Goal: Task Accomplishment & Management: Manage account settings

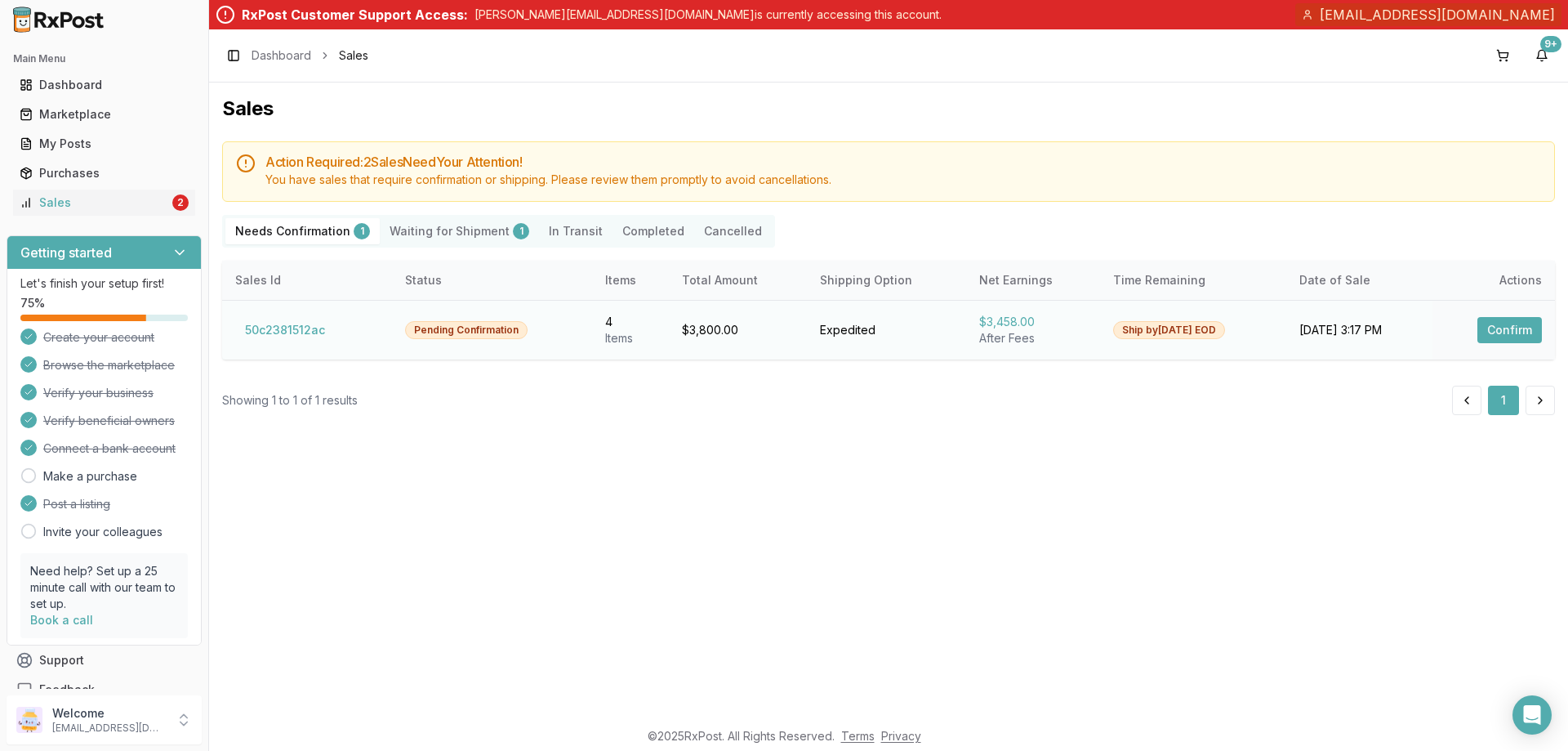
click at [1504, 331] on button "Confirm" at bounding box center [1510, 329] width 65 height 26
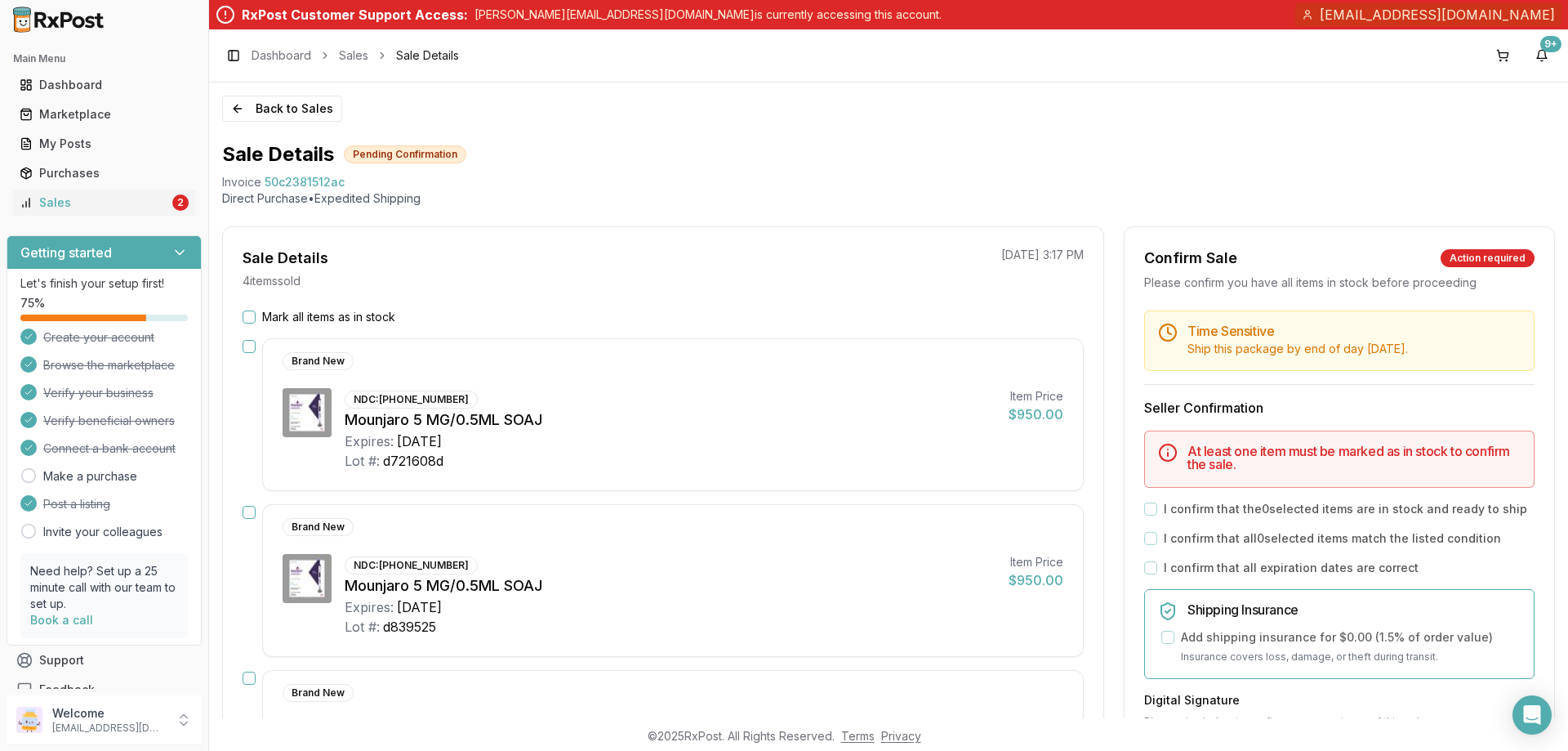
click at [256, 313] on div "Mark all items as in stock" at bounding box center [664, 316] width 842 height 16
click at [249, 313] on button "Mark all items as in stock" at bounding box center [249, 317] width 13 height 13
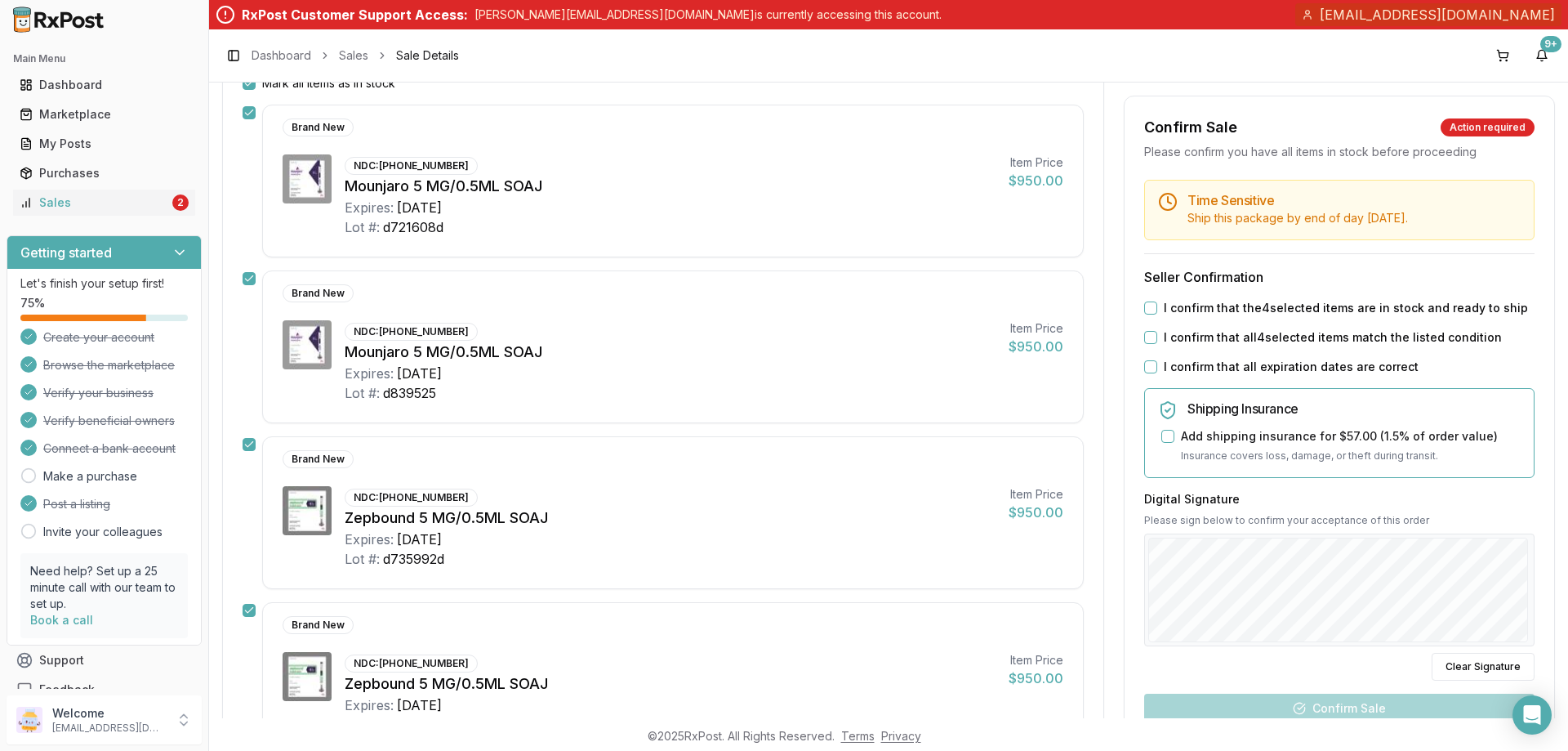
scroll to position [152, 0]
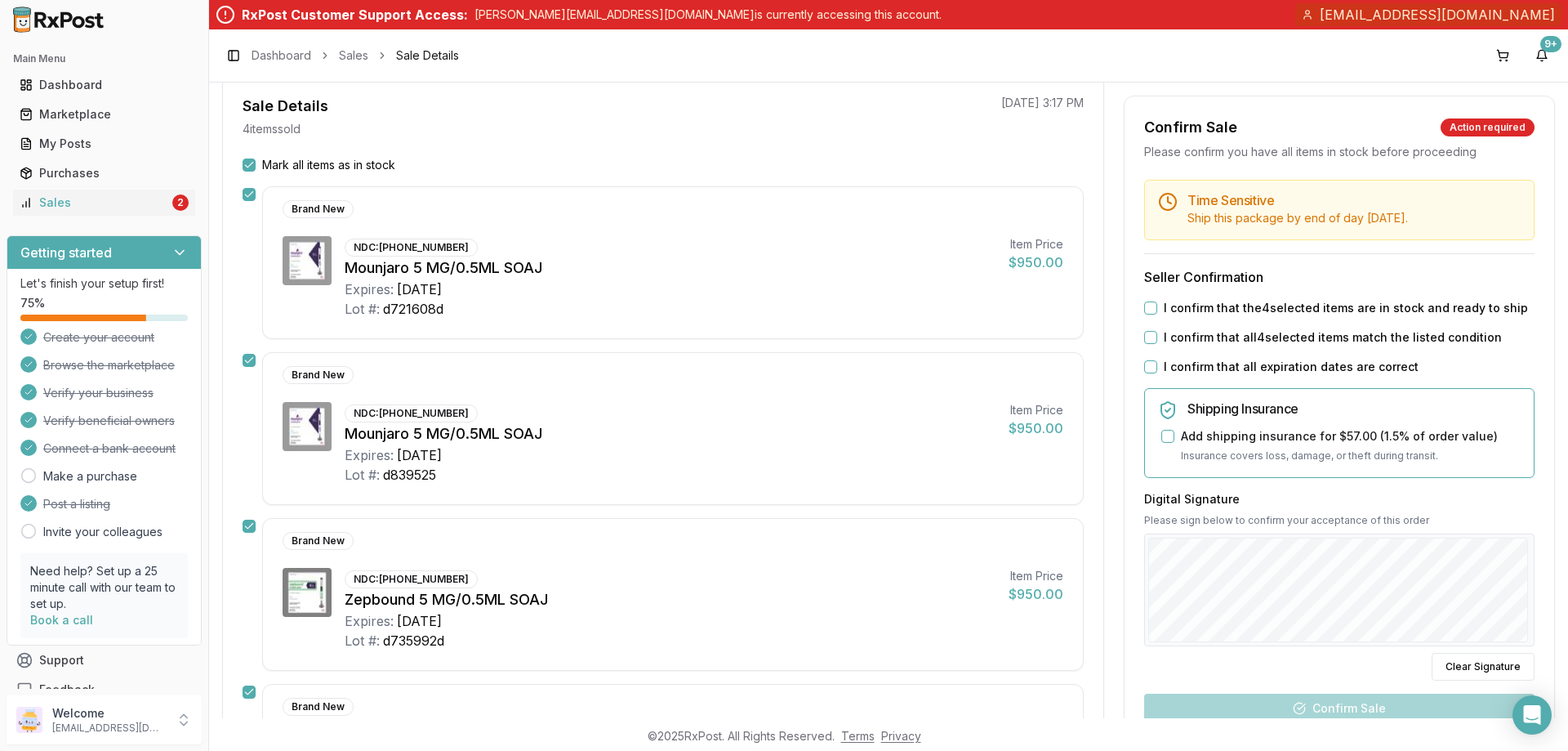
click at [1155, 306] on div "I confirm that the 4 selected items are in stock and ready to ship" at bounding box center [1340, 307] width 390 height 16
click at [1151, 312] on button "I confirm that the 4 selected items are in stock and ready to ship" at bounding box center [1151, 308] width 13 height 13
drag, startPoint x: 1145, startPoint y: 341, endPoint x: 1144, endPoint y: 361, distance: 20.0
click at [1144, 343] on button "I confirm that all 4 selected items match the listed condition" at bounding box center [1151, 338] width 13 height 13
click at [1144, 371] on button "I confirm that all expiration dates are correct" at bounding box center [1151, 366] width 13 height 13
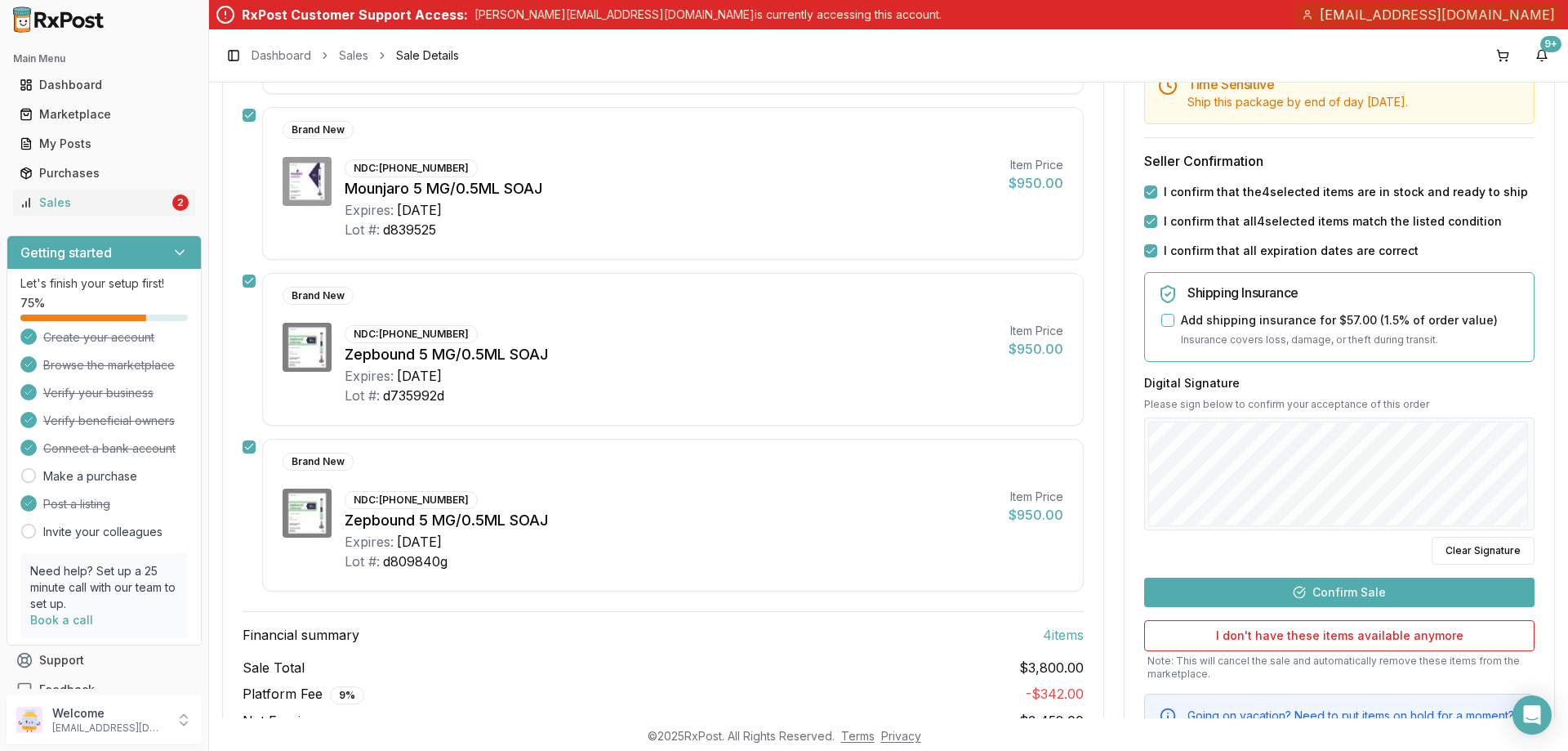
scroll to position [479, 0]
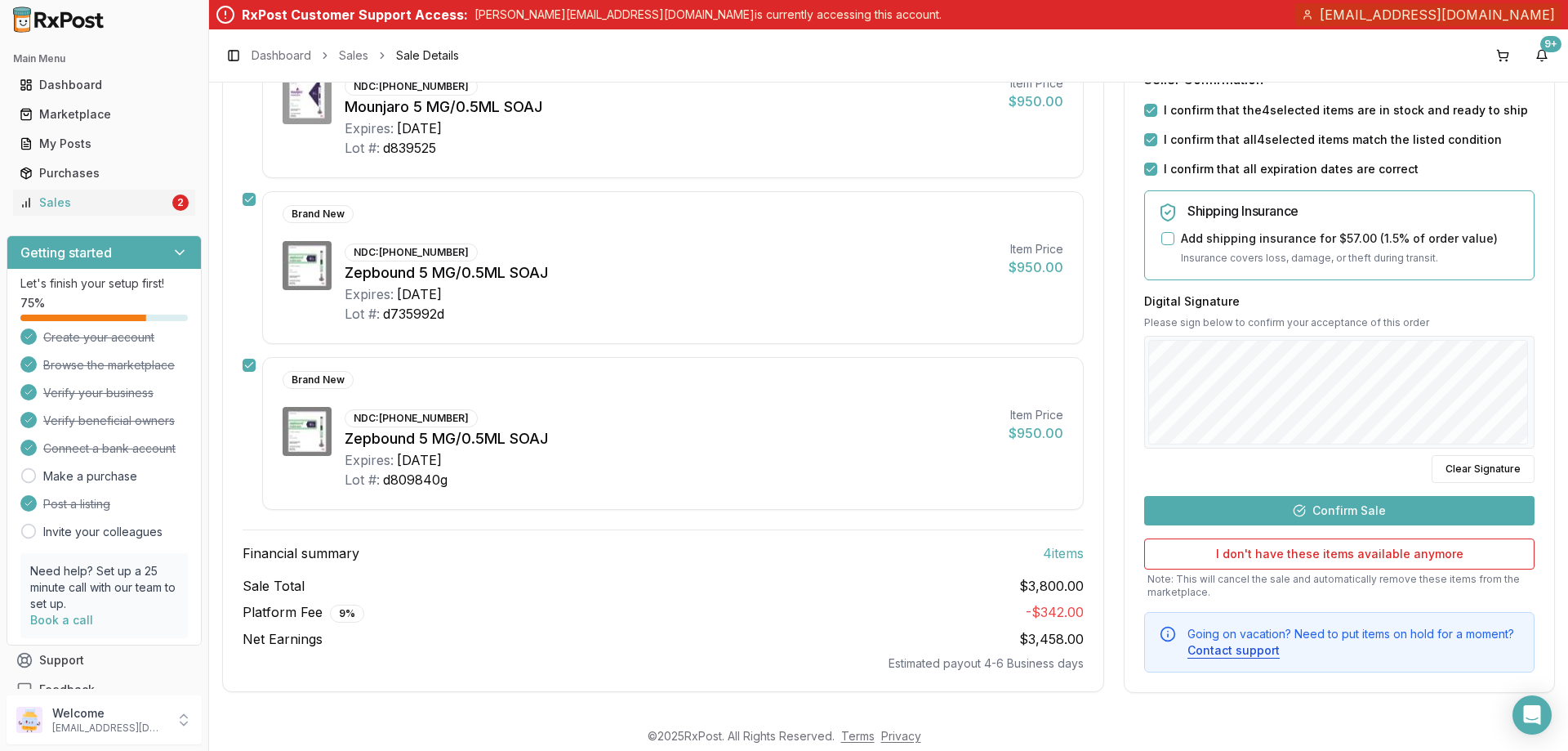
click at [1280, 514] on button "Confirm Sale" at bounding box center [1340, 509] width 390 height 30
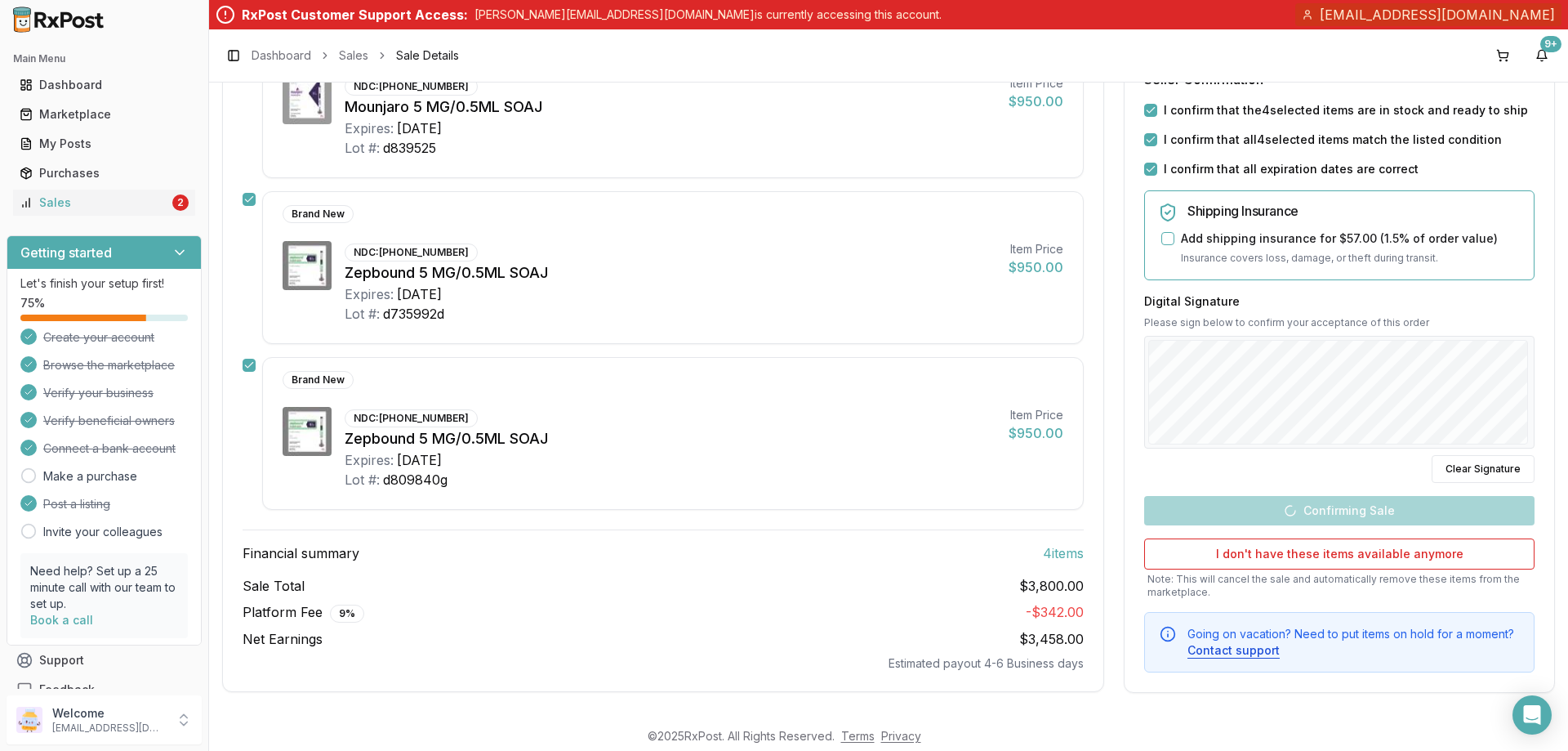
scroll to position [449, 0]
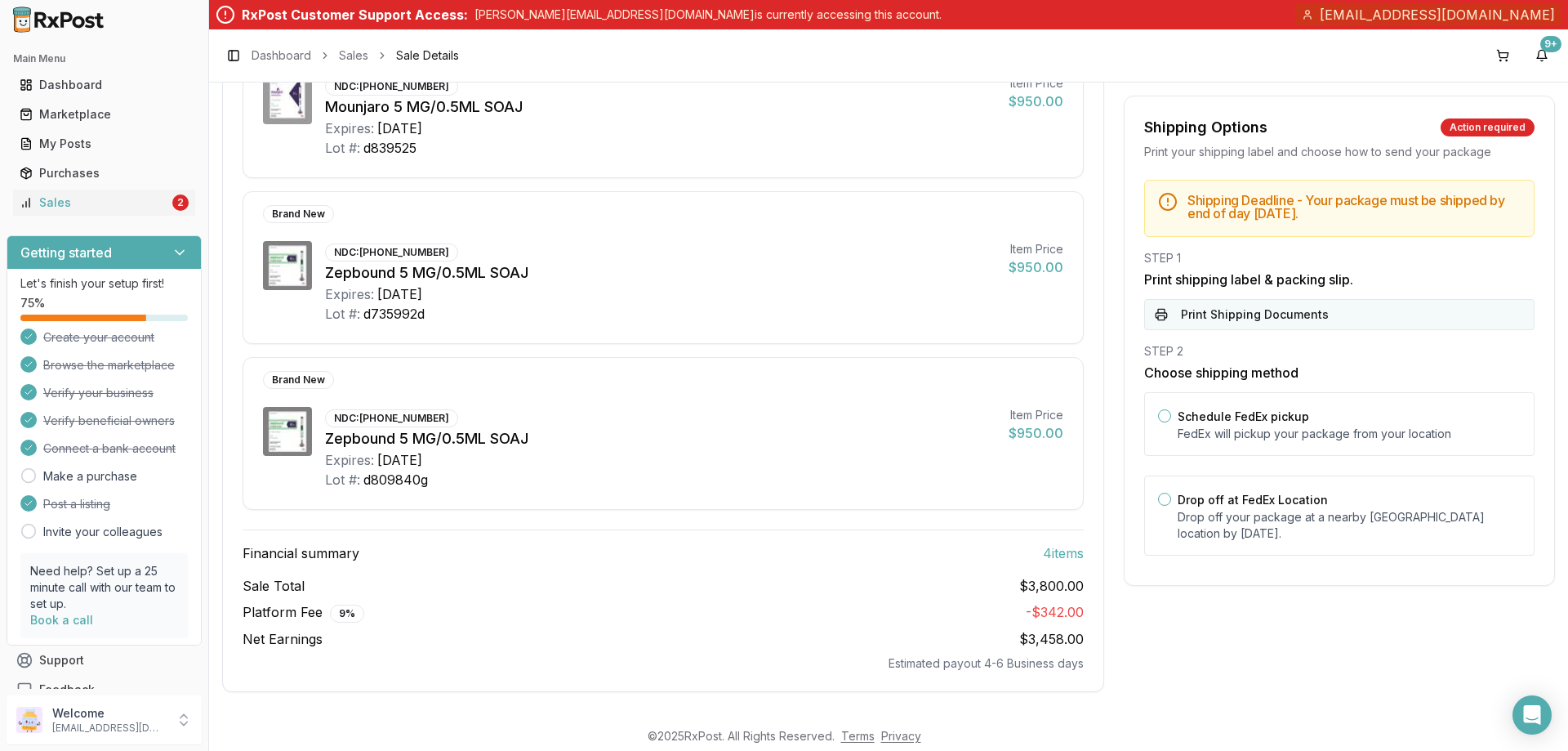
click at [1328, 317] on button "Print Shipping Documents" at bounding box center [1340, 314] width 390 height 31
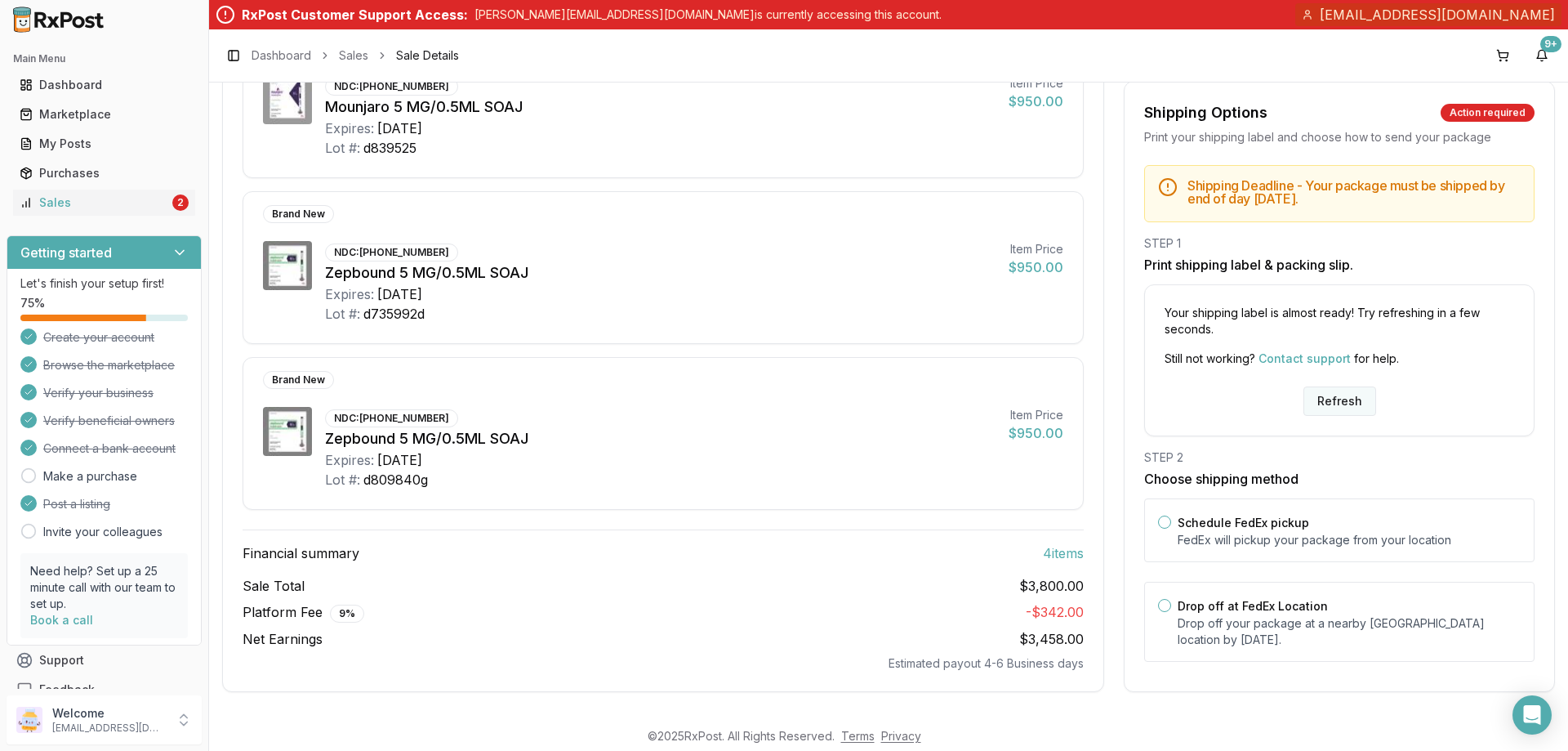
click at [1332, 405] on button "Refresh" at bounding box center [1340, 401] width 72 height 30
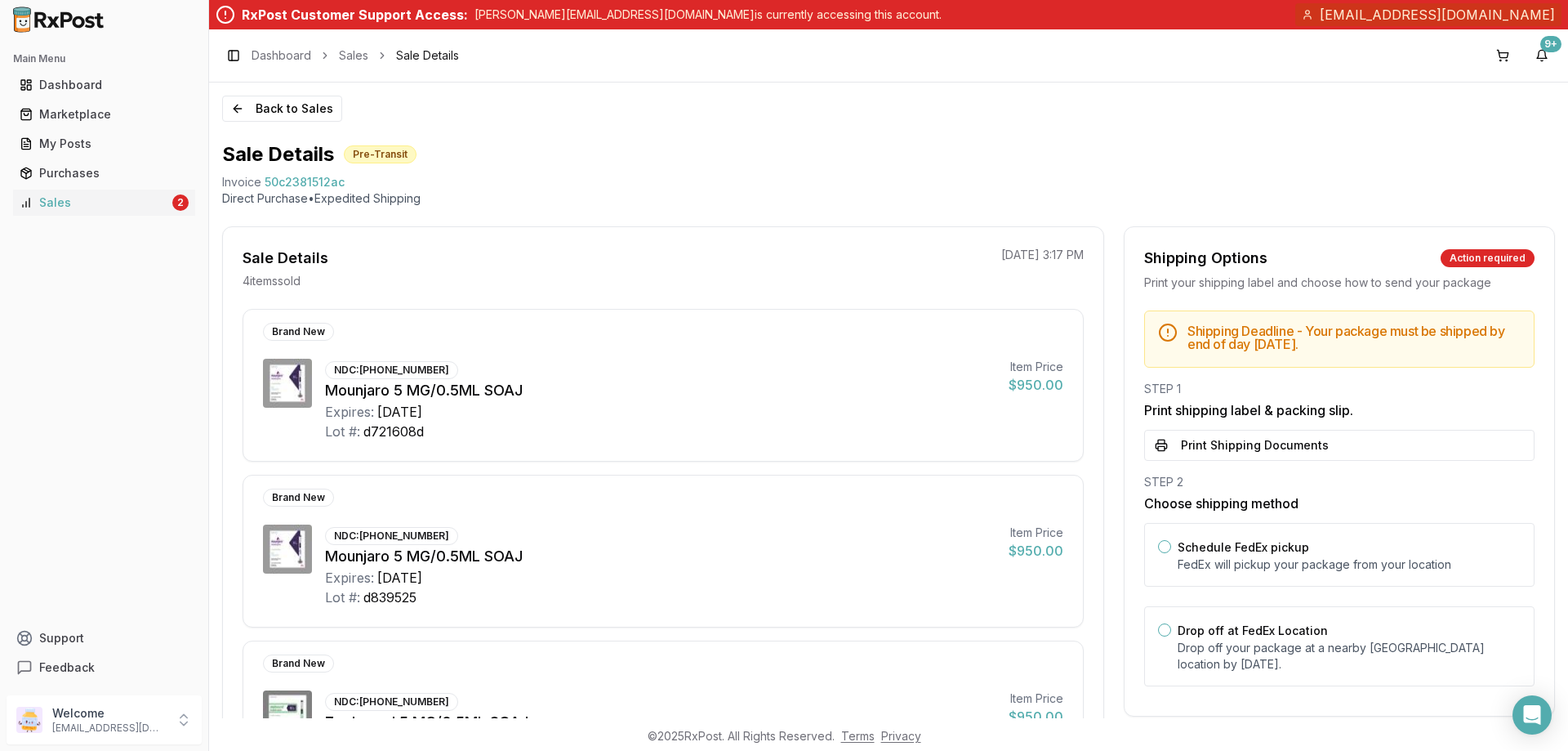
drag, startPoint x: 1189, startPoint y: 443, endPoint x: 1360, endPoint y: 405, distance: 175.2
click at [1190, 443] on button "Print Shipping Documents" at bounding box center [1340, 445] width 390 height 31
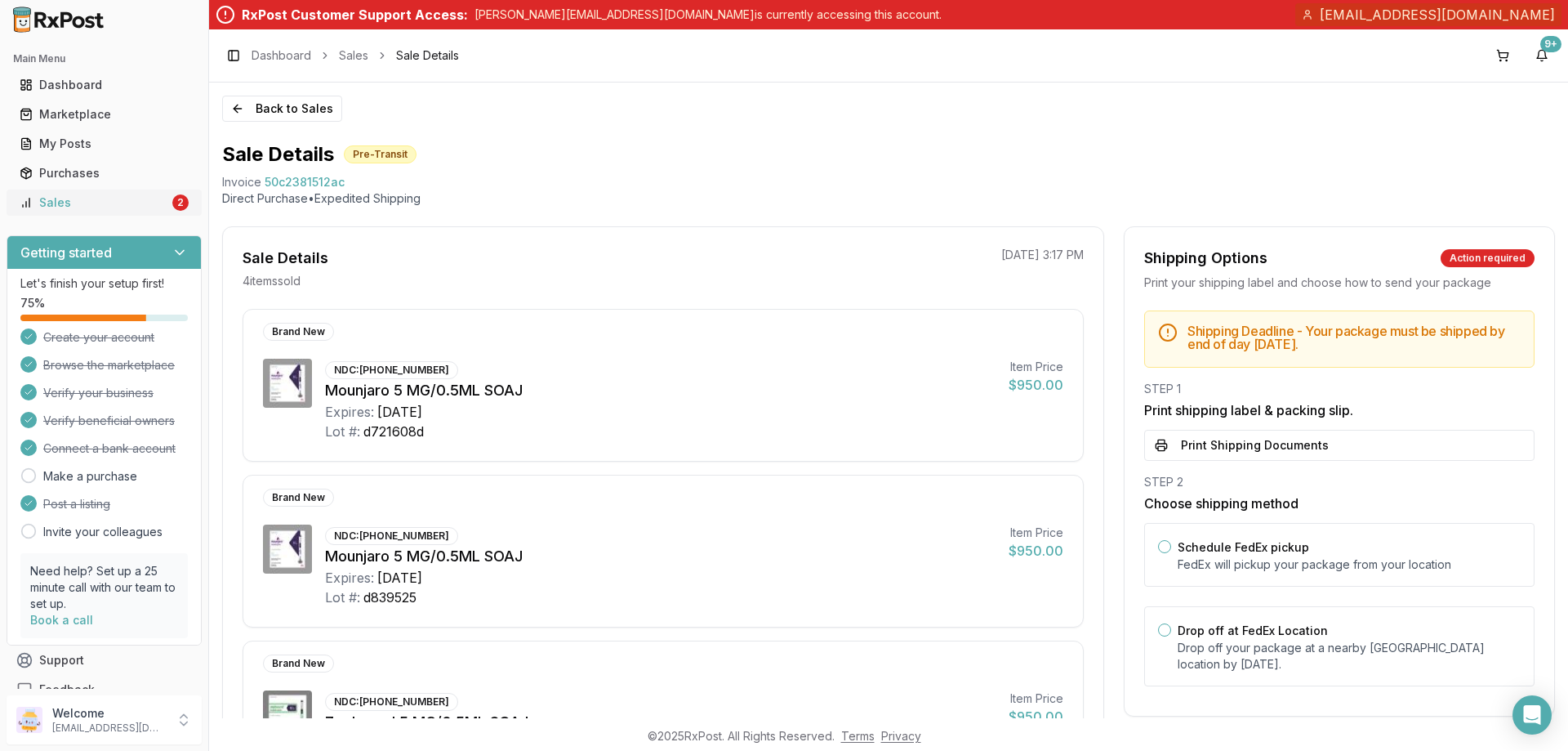
drag, startPoint x: 135, startPoint y: 203, endPoint x: 169, endPoint y: 204, distance: 34.0
click at [135, 203] on div "Sales" at bounding box center [94, 202] width 149 height 16
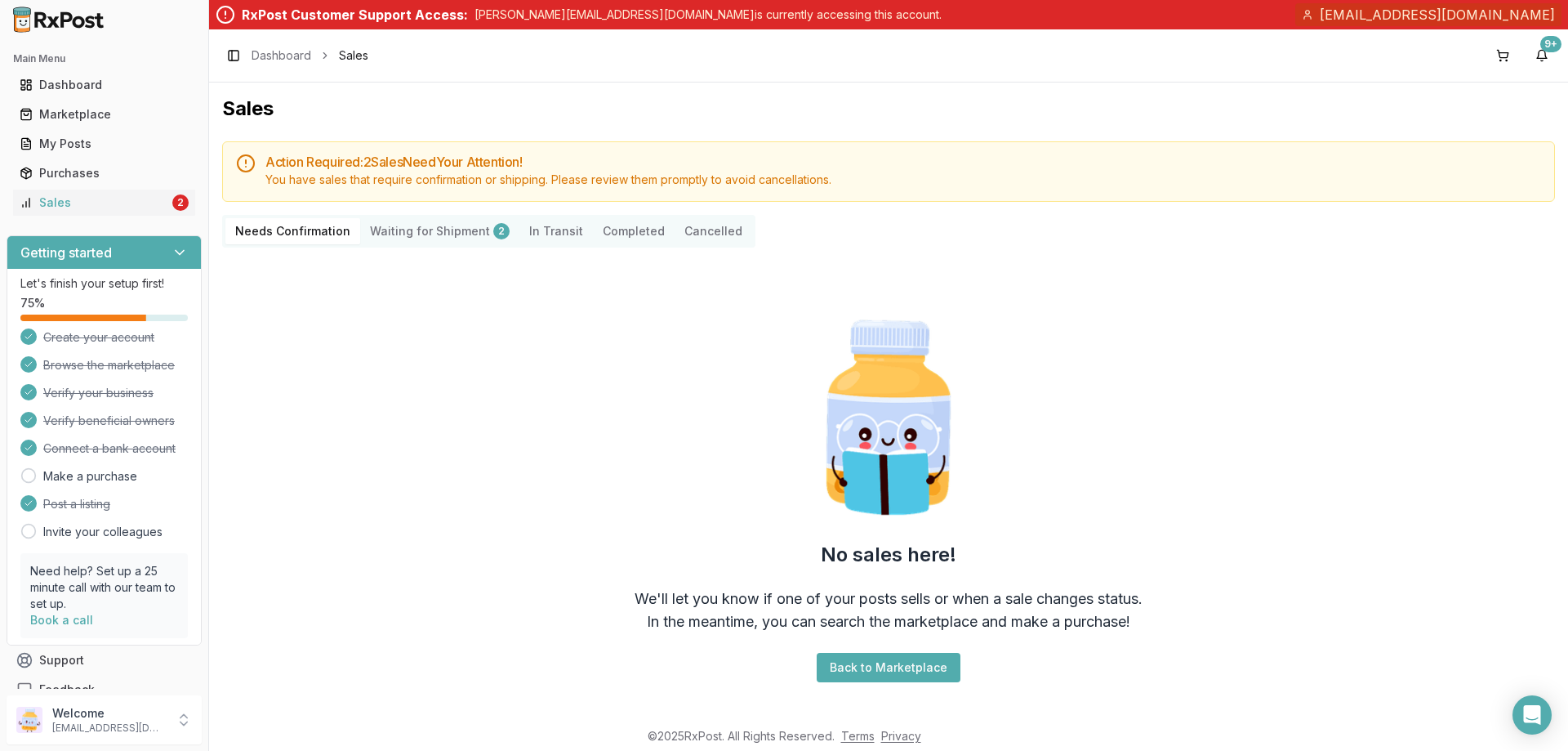
click at [419, 226] on Shipment "Waiting for Shipment 2" at bounding box center [439, 230] width 159 height 26
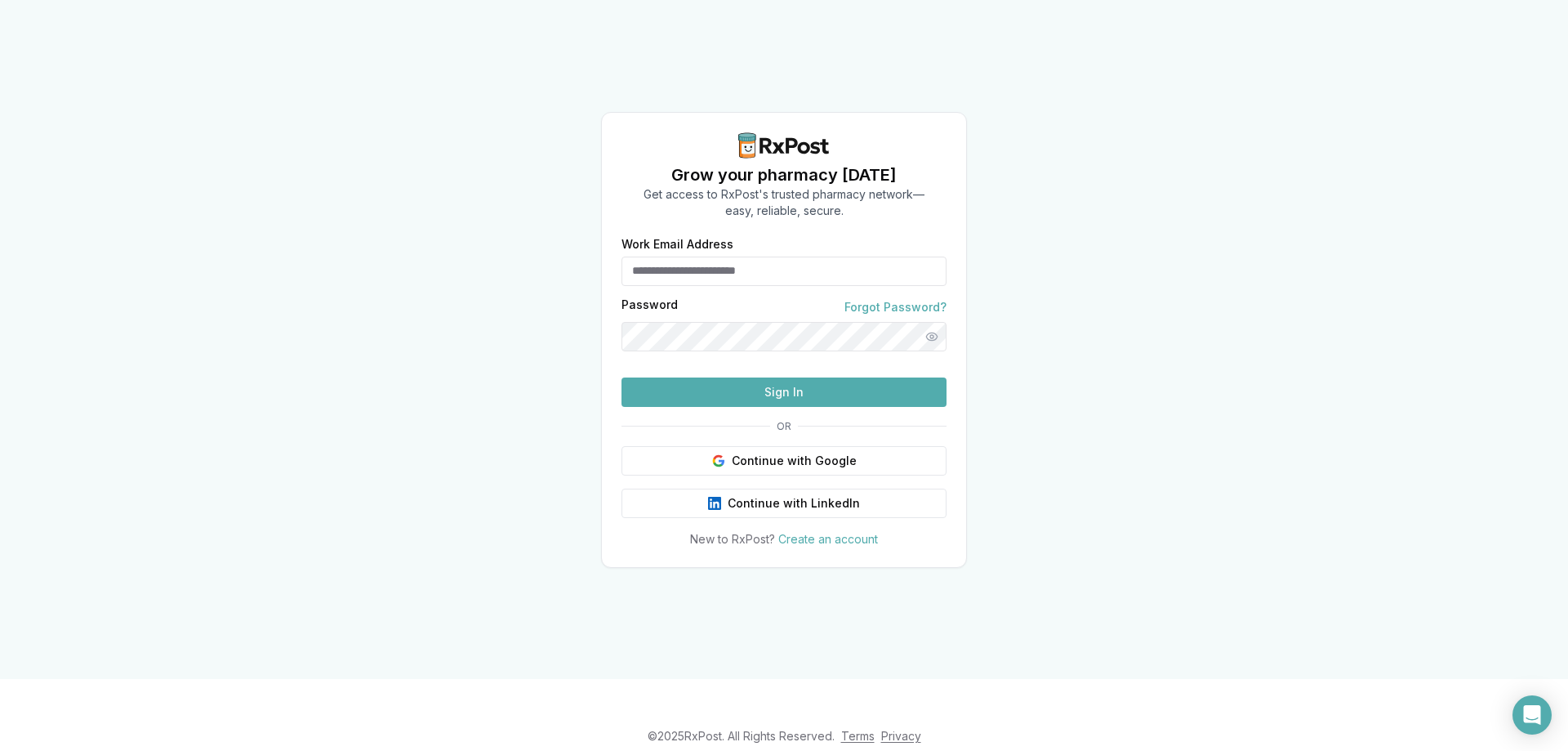
type input "**********"
drag, startPoint x: 724, startPoint y: 419, endPoint x: 938, endPoint y: 445, distance: 215.6
click at [732, 406] on button "Sign In" at bounding box center [784, 391] width 325 height 30
click at [767, 406] on button "Sign In" at bounding box center [784, 391] width 325 height 30
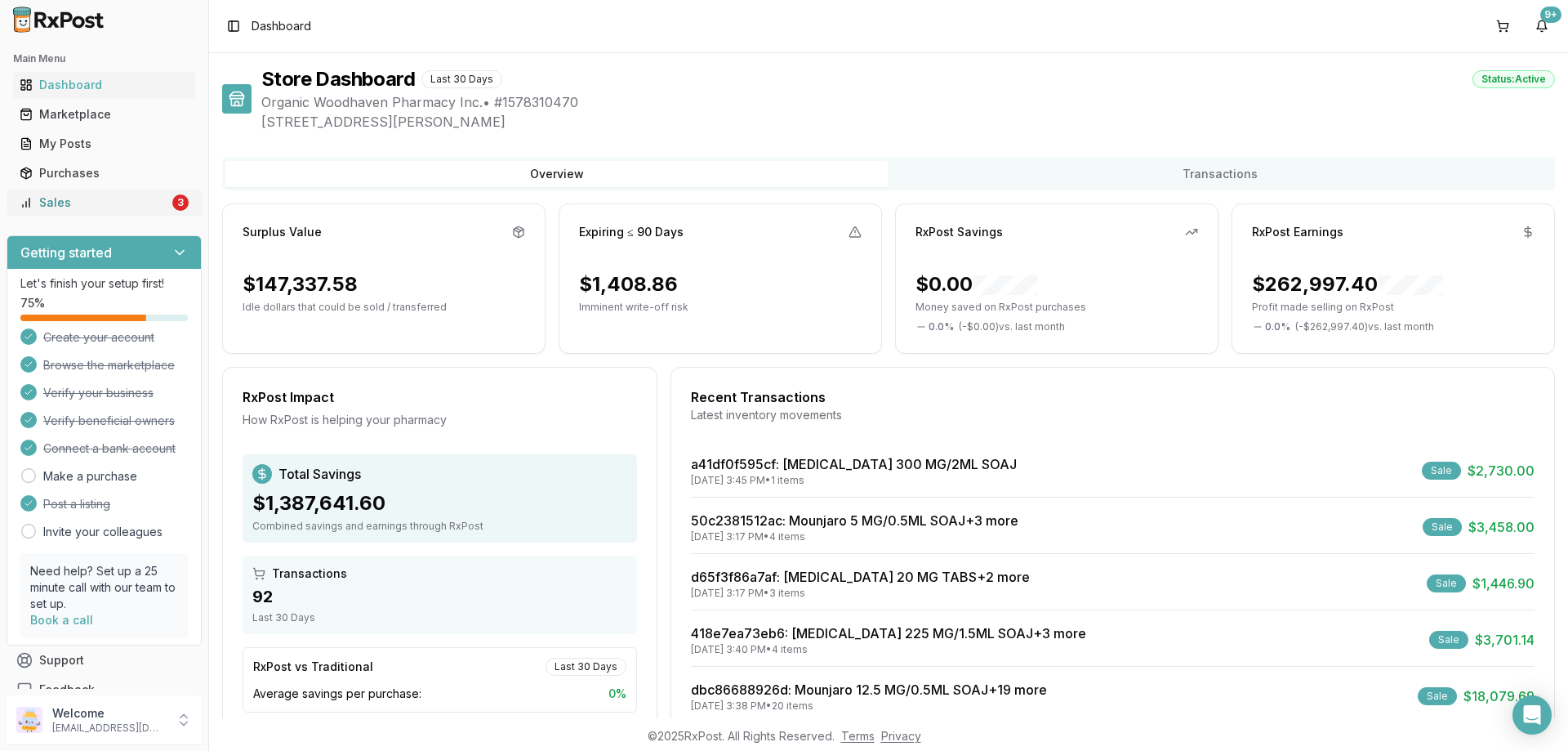
click at [95, 207] on div "Sales" at bounding box center [94, 202] width 149 height 16
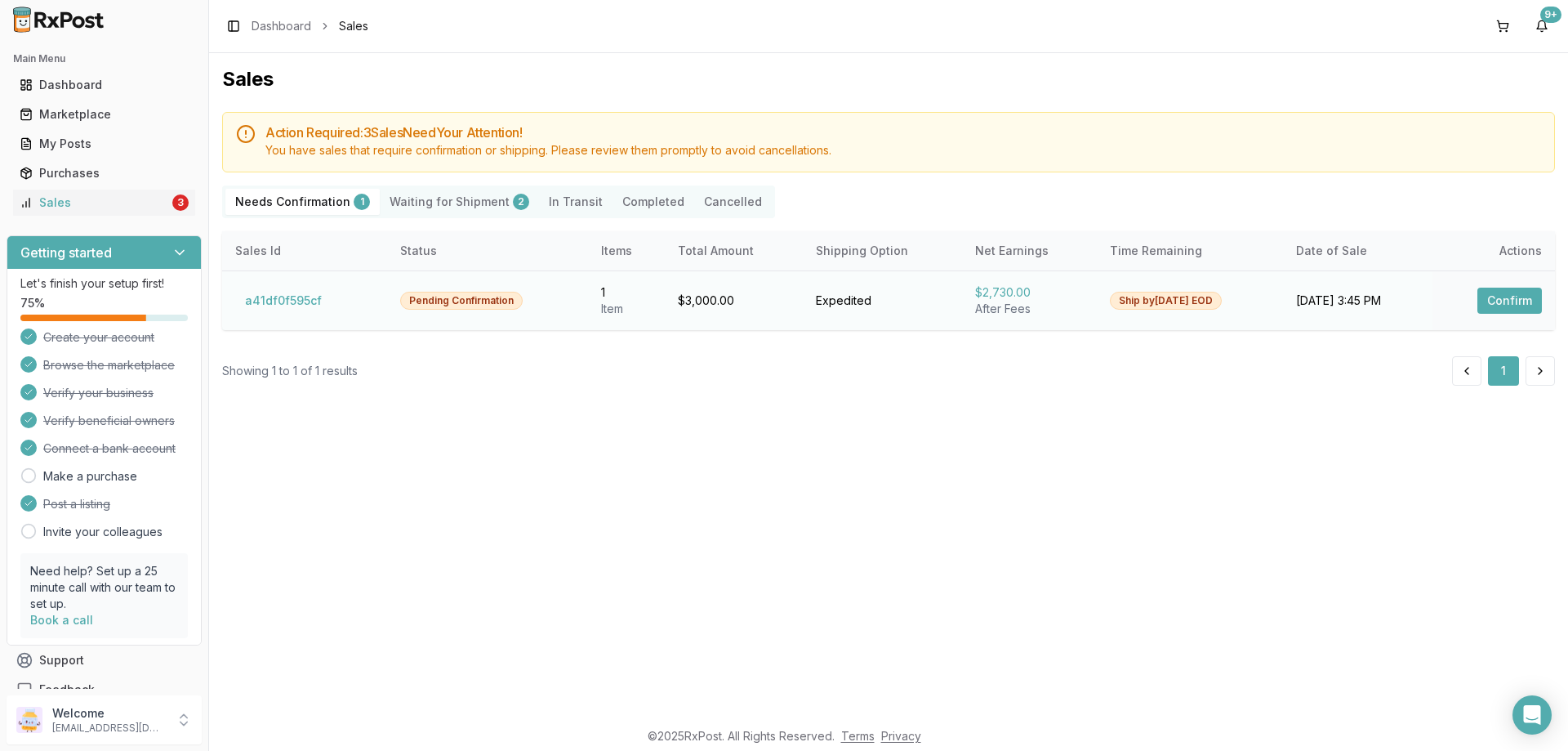
click at [1520, 290] on button "Confirm" at bounding box center [1510, 300] width 65 height 26
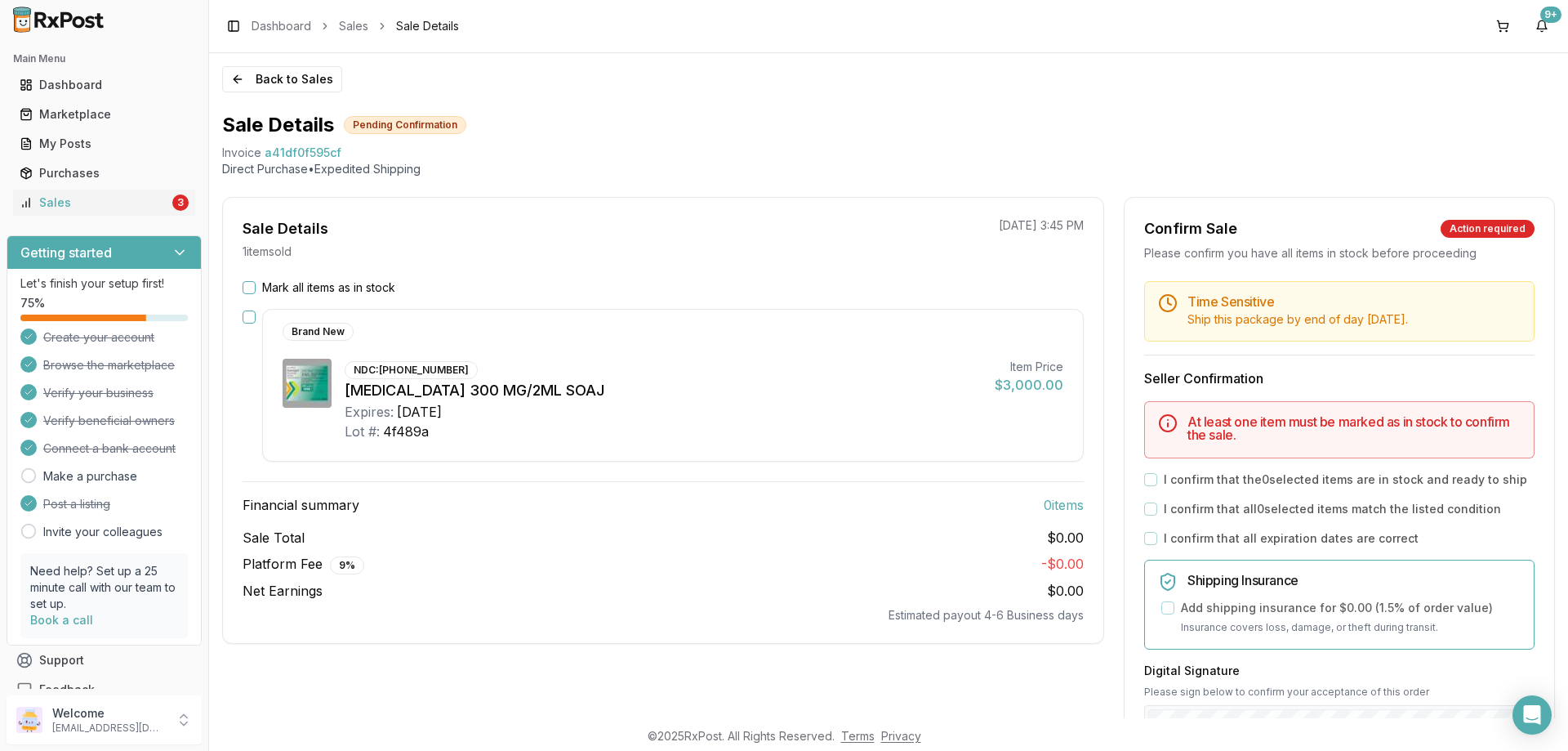
click at [256, 285] on div "Mark all items as in stock" at bounding box center [664, 287] width 842 height 16
click at [252, 285] on button "Mark all items as in stock" at bounding box center [249, 287] width 13 height 13
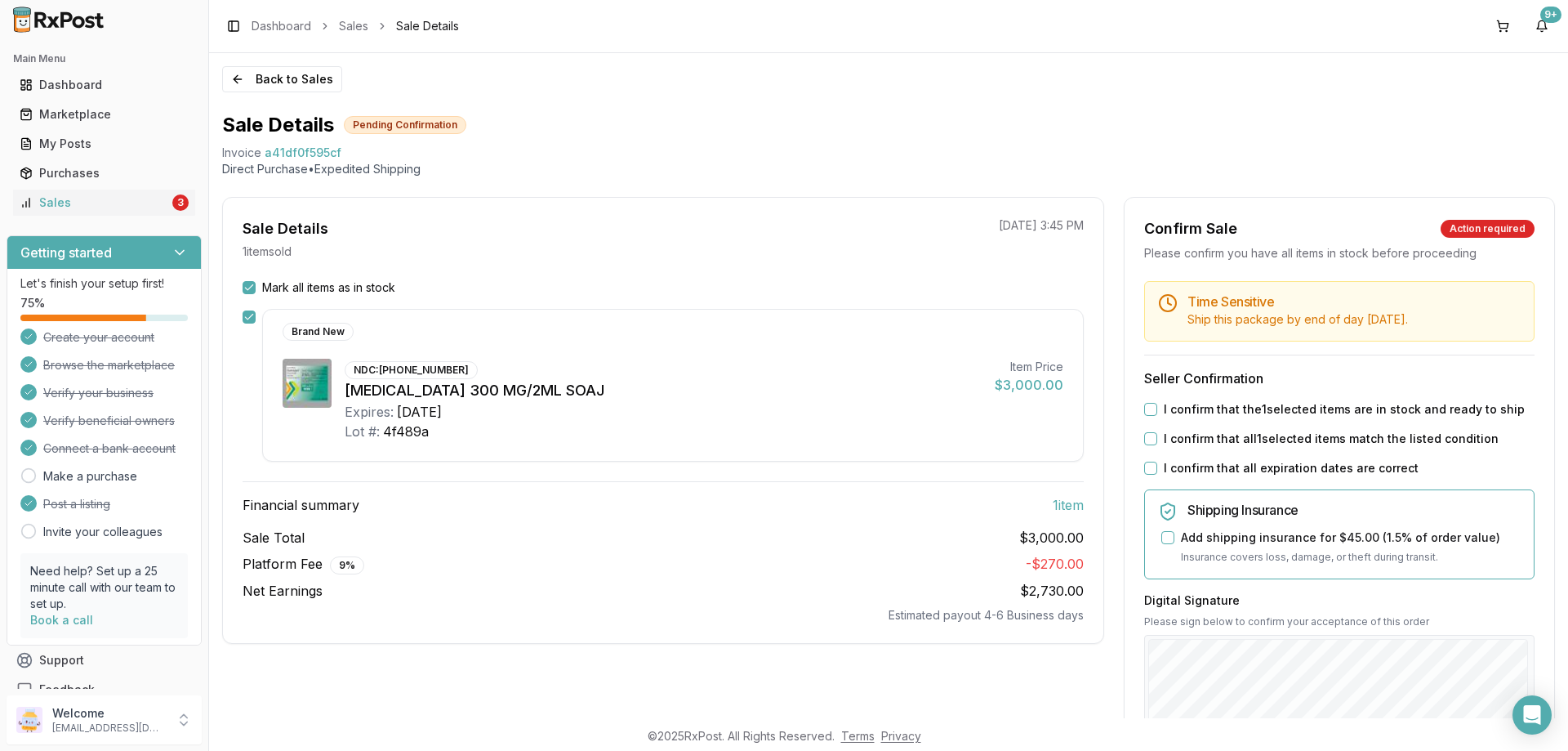
drag, startPoint x: 1147, startPoint y: 411, endPoint x: 1142, endPoint y: 440, distance: 29.4
click at [1147, 412] on button "I confirm that the 1 selected items are in stock and ready to ship" at bounding box center [1151, 409] width 13 height 13
click at [1141, 446] on div "Time Sensitive Ship this package by end of day Thursday, August 28th . Seller C…" at bounding box center [1340, 625] width 429 height 690
click at [1146, 434] on button "I confirm that all 1 selected items match the listed condition" at bounding box center [1151, 439] width 13 height 13
click at [1151, 476] on div "Time Sensitive Ship this package by end of day Thursday, August 28th . Seller C…" at bounding box center [1340, 625] width 429 height 690
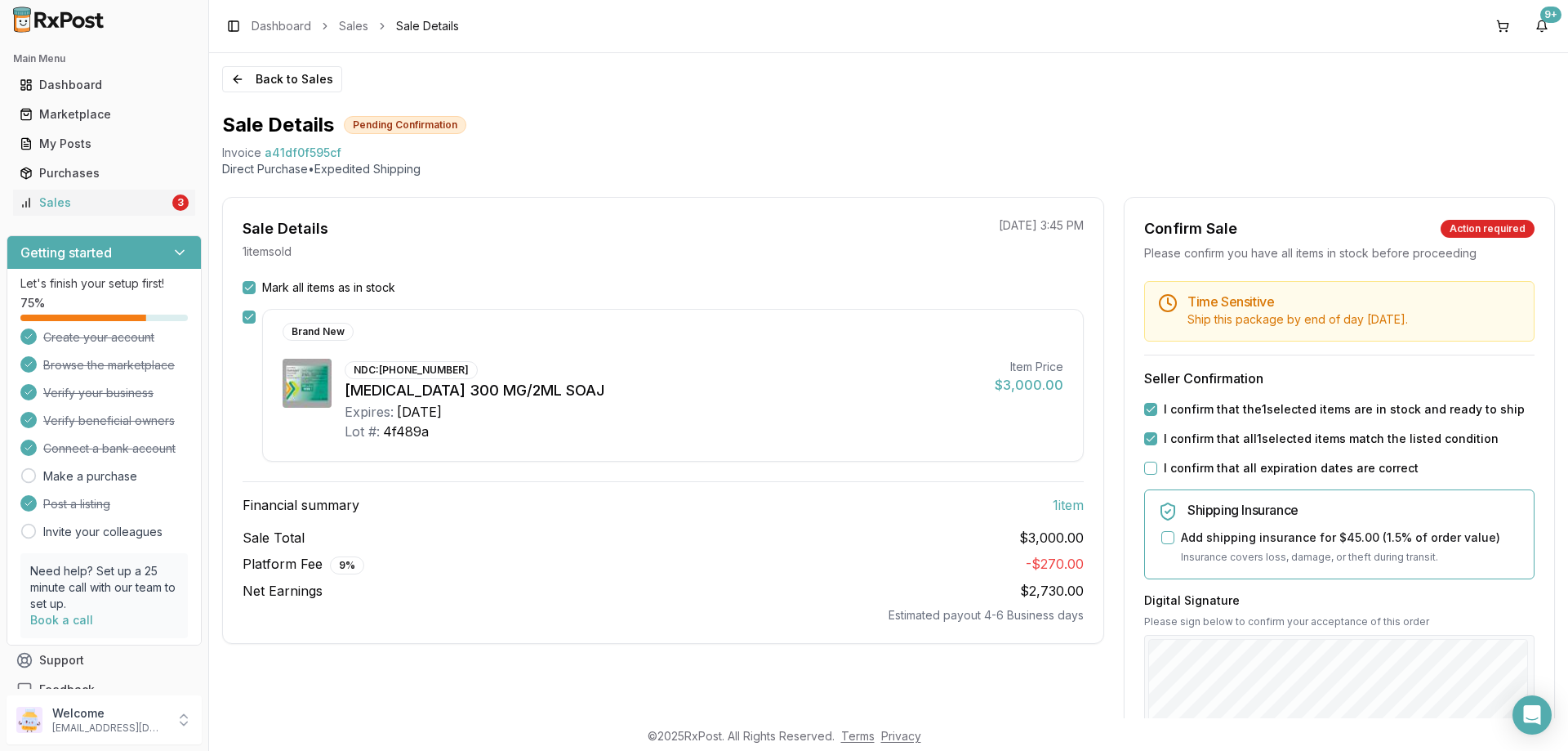
click at [1147, 464] on button "I confirm that all expiration dates are correct" at bounding box center [1151, 468] width 13 height 13
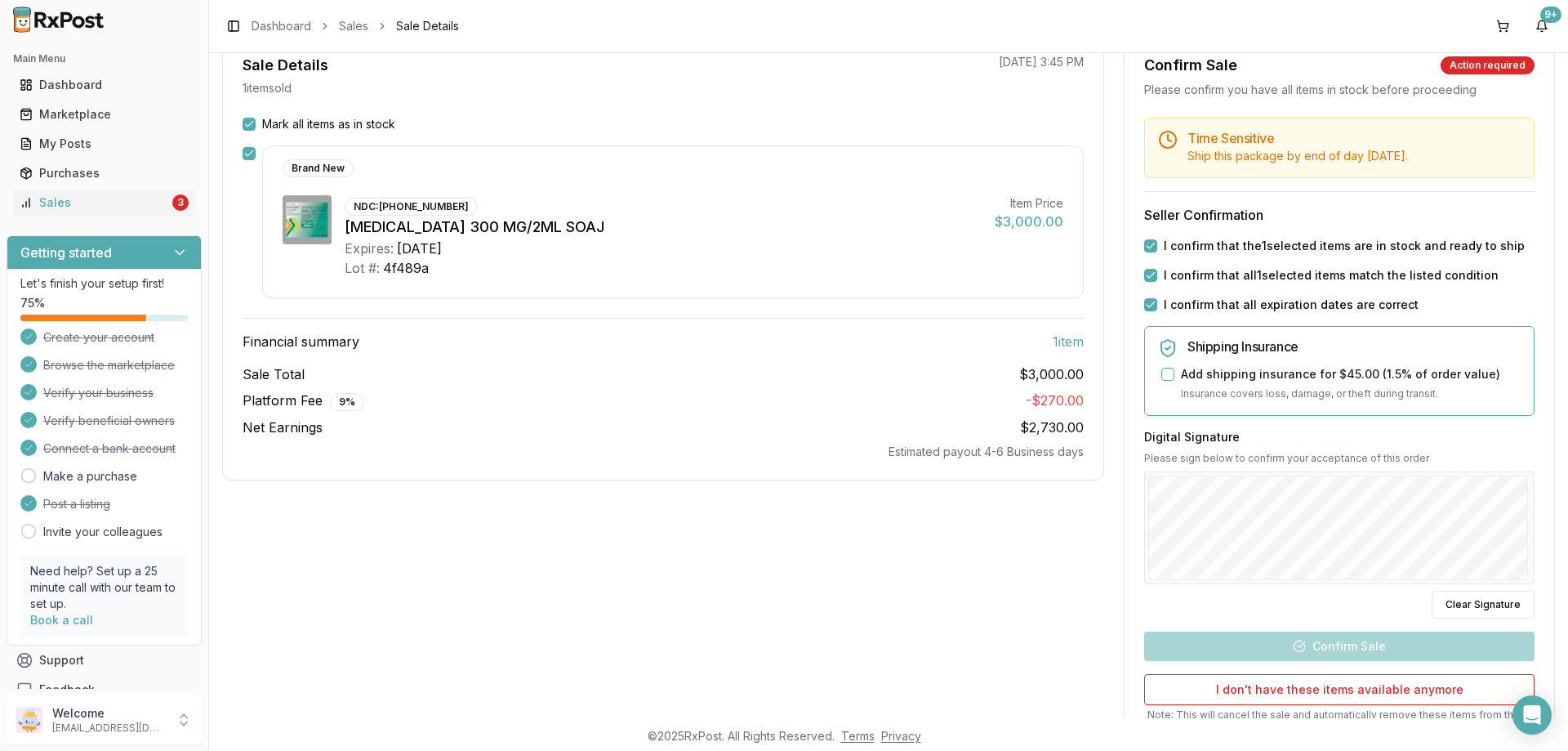
scroll to position [245, 0]
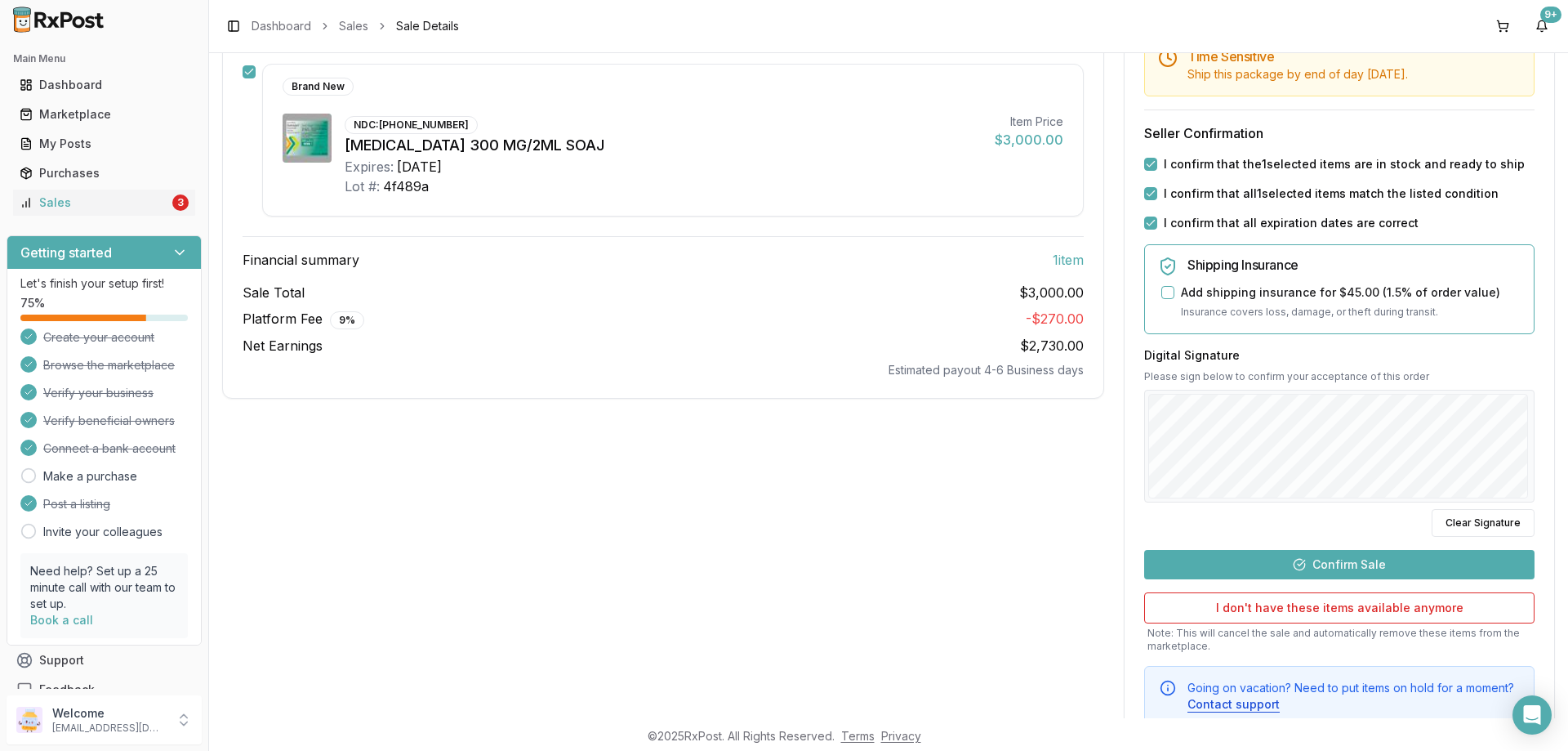
drag, startPoint x: 1358, startPoint y: 567, endPoint x: 1349, endPoint y: 535, distance: 33.2
click at [1357, 566] on button "Confirm Sale" at bounding box center [1340, 563] width 390 height 30
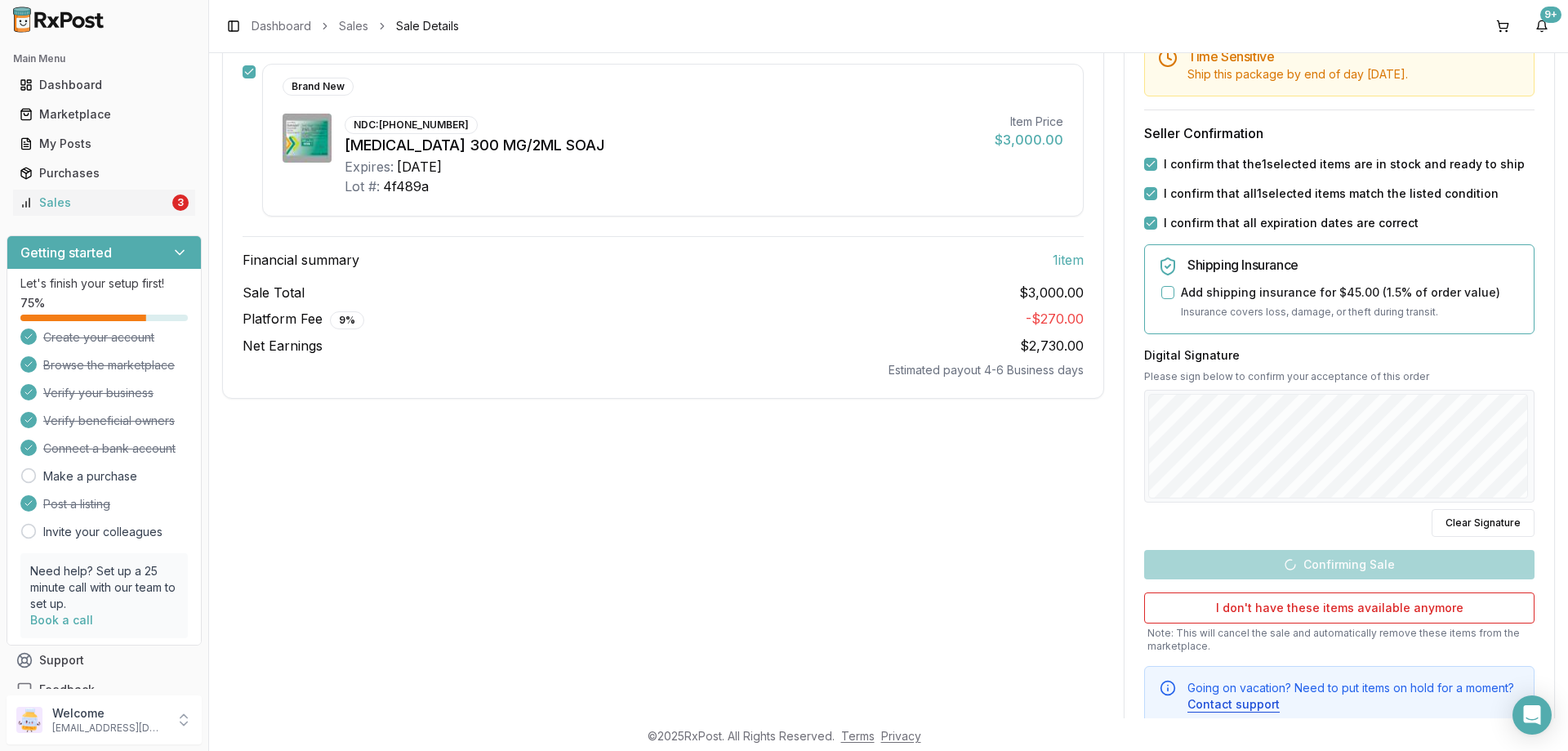
scroll to position [0, 0]
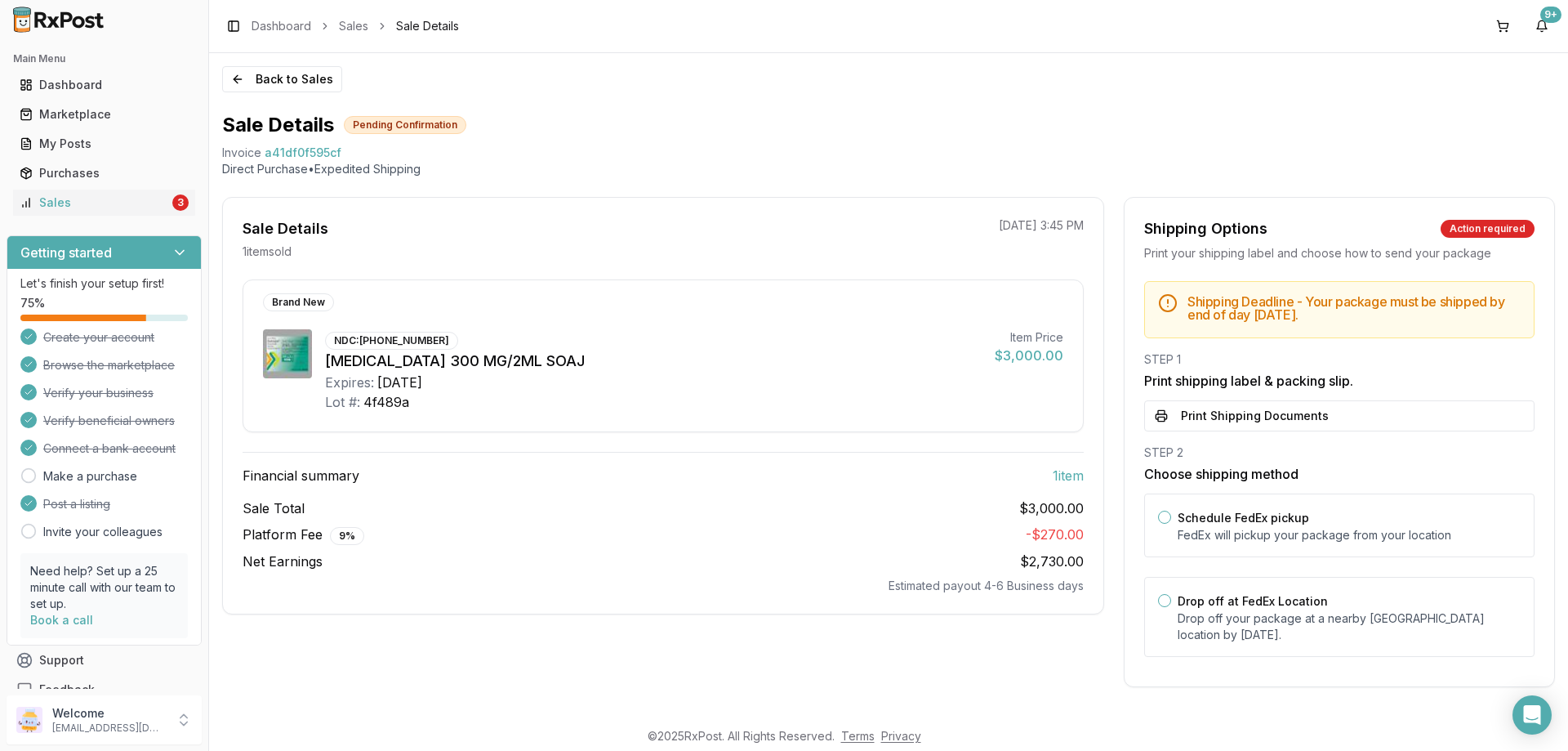
click at [1289, 433] on div "Shipping Deadline - Your package must be shipped by end of day Thursday, August…" at bounding box center [1340, 473] width 429 height 385
click at [1284, 414] on button "Print Shipping Documents" at bounding box center [1340, 415] width 390 height 31
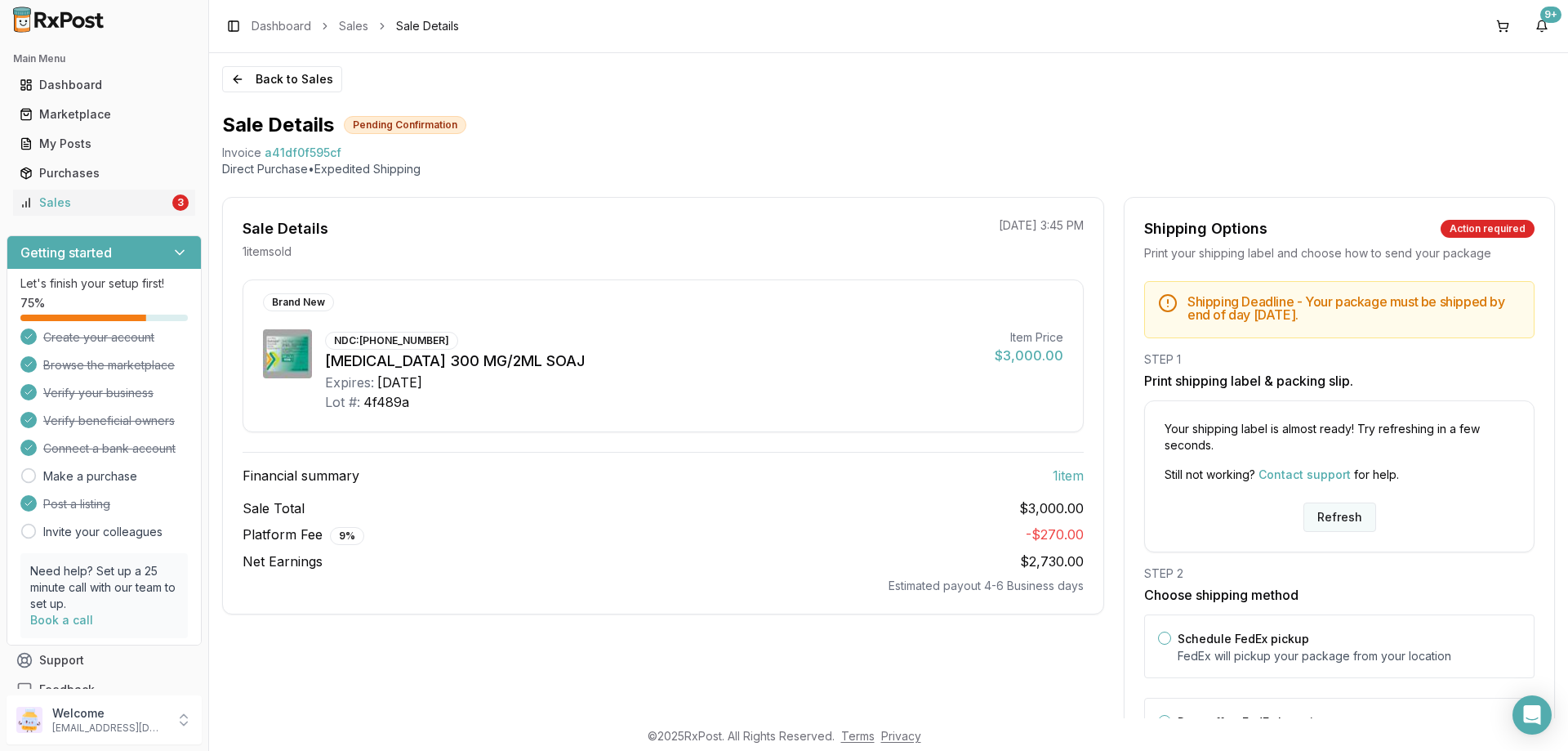
click at [1329, 519] on button "Refresh" at bounding box center [1340, 517] width 72 height 30
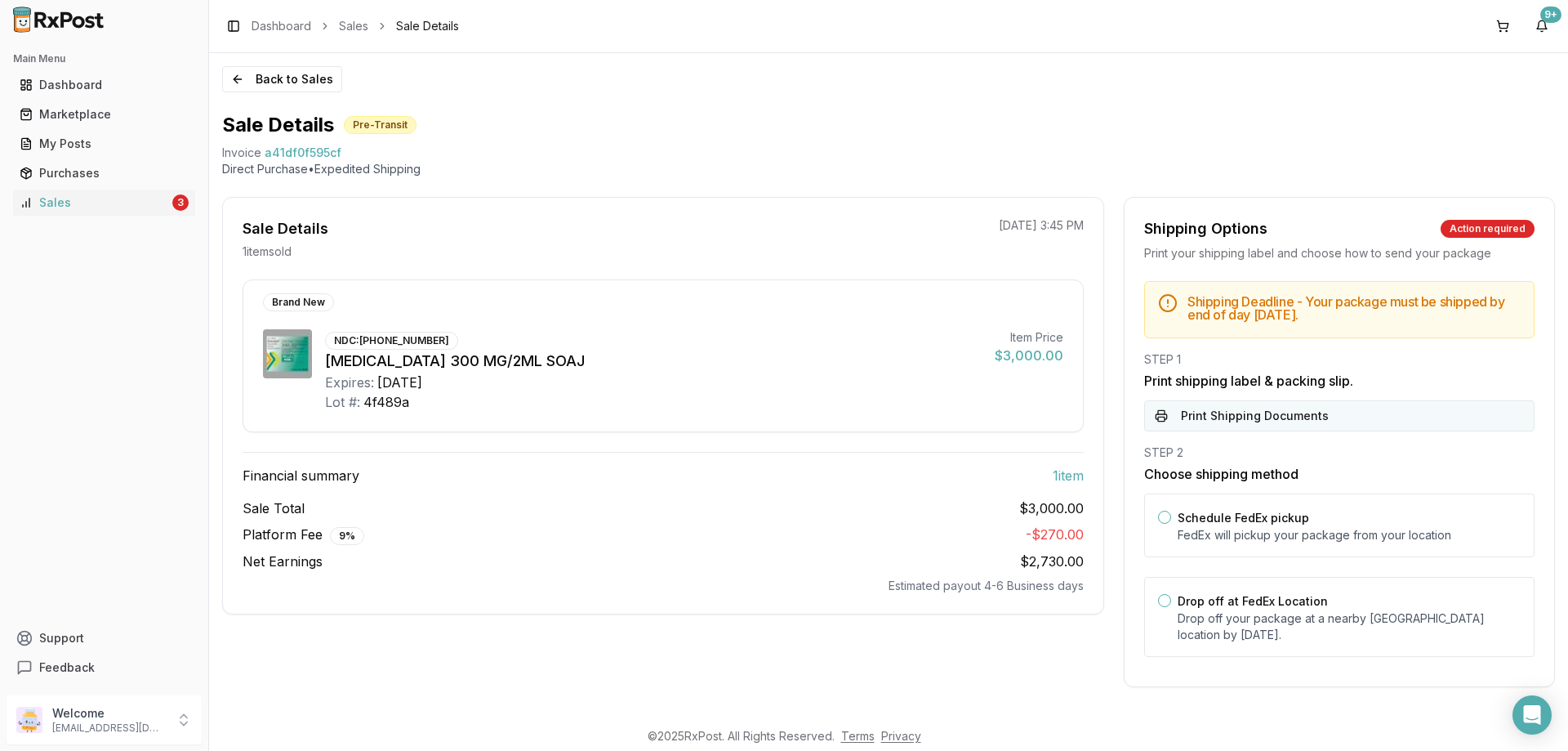
click at [1206, 428] on button "Print Shipping Documents" at bounding box center [1340, 415] width 390 height 31
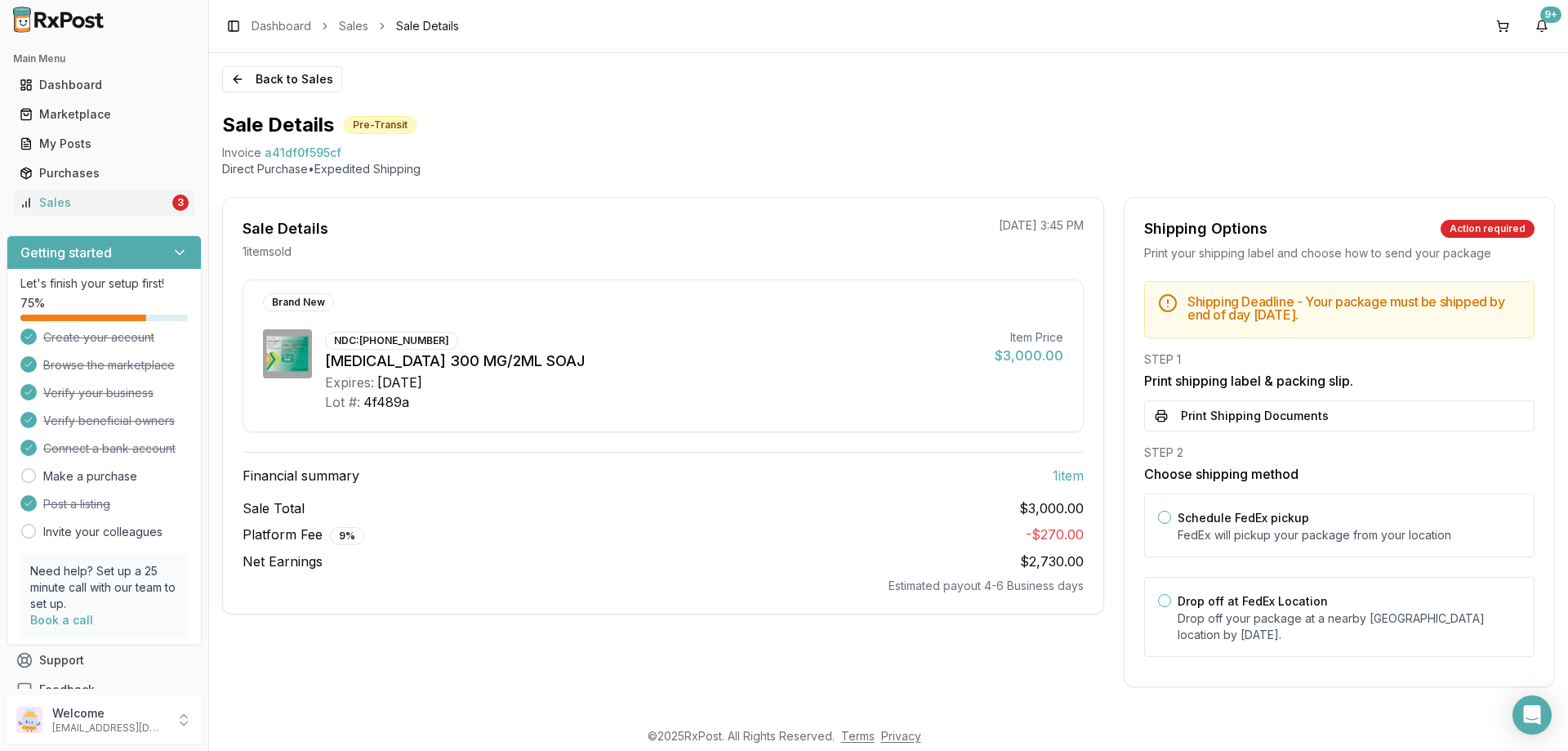
click at [163, 218] on div "Main Menu Dashboard Marketplace My Posts Purchases Sales 3" at bounding box center [104, 130] width 208 height 183
drag, startPoint x: 165, startPoint y: 212, endPoint x: 199, endPoint y: 217, distance: 34.4
click at [168, 213] on link "Sales 3" at bounding box center [104, 202] width 182 height 30
